Goal: Task Accomplishment & Management: Manage account settings

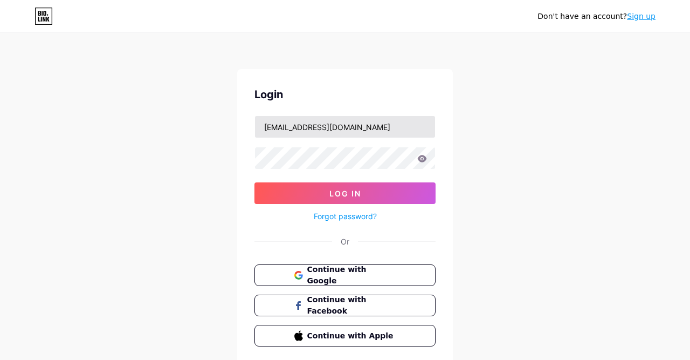
click at [300, 126] on input "[EMAIL_ADDRESS][DOMAIN_NAME]" at bounding box center [345, 127] width 180 height 22
type input "[EMAIL_ADDRESS][DOMAIN_NAME]"
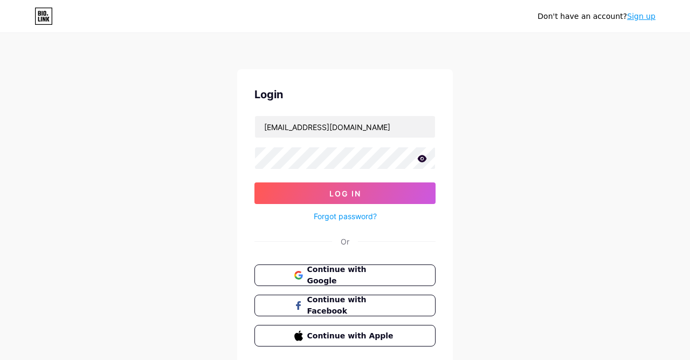
click at [427, 161] on icon at bounding box center [422, 159] width 10 height 8
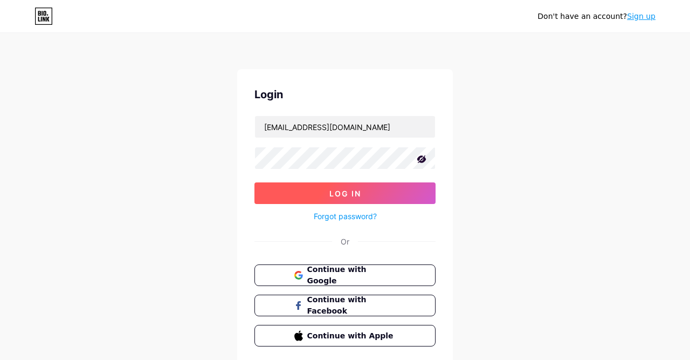
click at [395, 184] on button "Log In" at bounding box center [345, 193] width 181 height 22
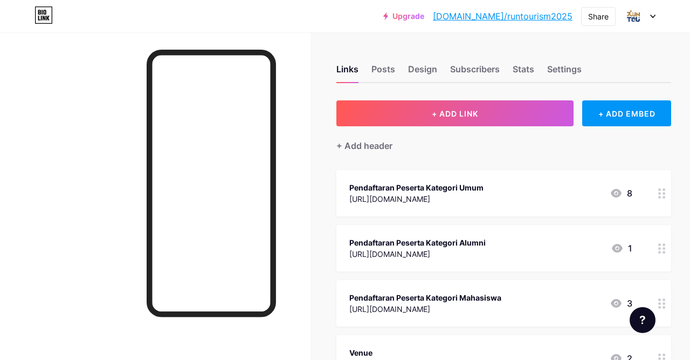
click at [318, 160] on div "Links Posts Design Subscribers Stats Settings + ADD LINK + ADD EMBED + Add head…" at bounding box center [358, 345] width 717 height 627
click at [426, 78] on div "Design" at bounding box center [422, 72] width 29 height 19
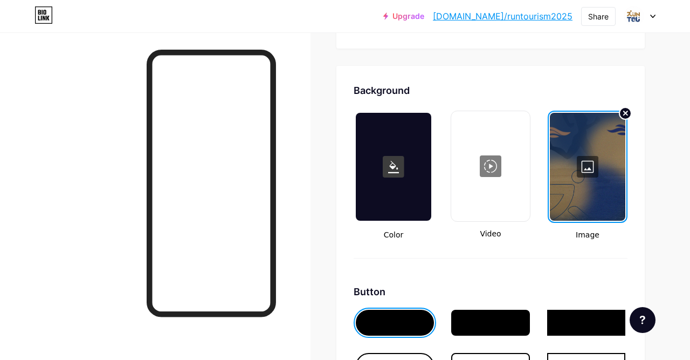
scroll to position [1404, 0]
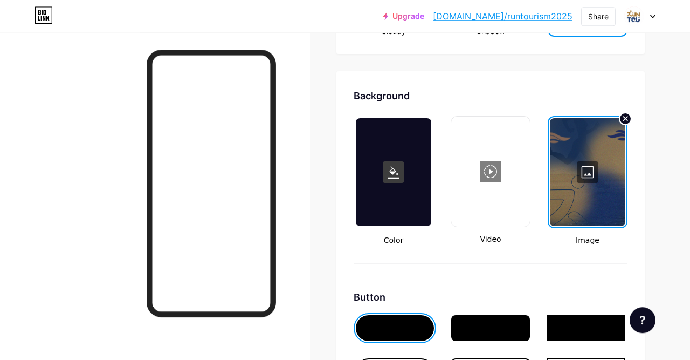
click at [586, 175] on div at bounding box center [588, 172] width 76 height 108
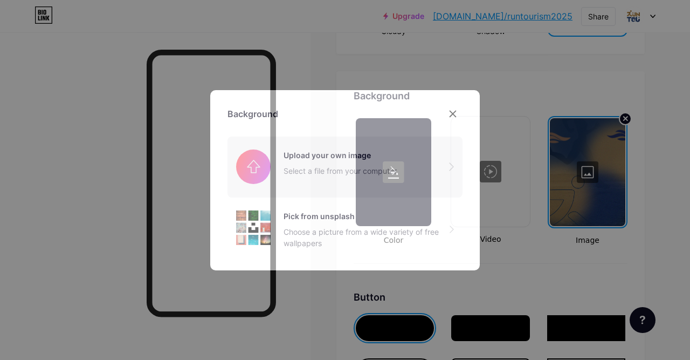
click at [329, 165] on input "file" at bounding box center [345, 166] width 235 height 60
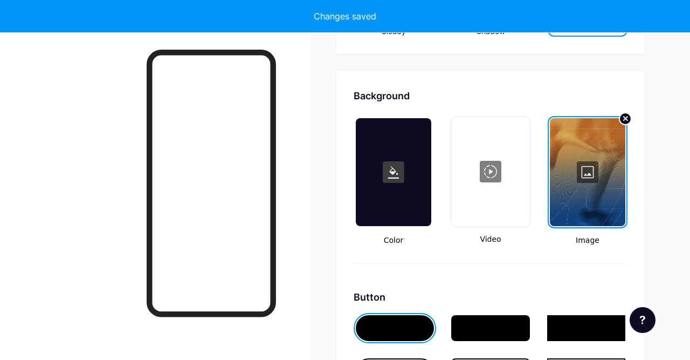
type input "#ffffff"
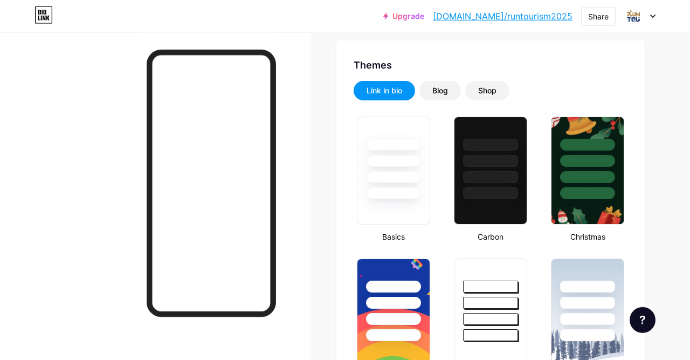
scroll to position [0, 0]
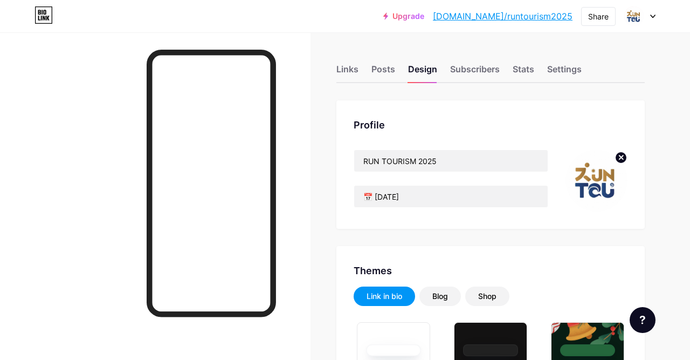
click at [498, 18] on link "[DOMAIN_NAME]/runtourism2025" at bounding box center [503, 16] width 140 height 13
click at [296, 83] on div at bounding box center [155, 212] width 311 height 360
